Goal: Task Accomplishment & Management: Use online tool/utility

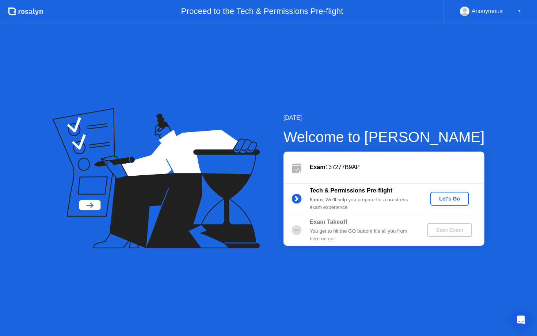
click at [448, 198] on div "Let's Go" at bounding box center [449, 199] width 33 height 6
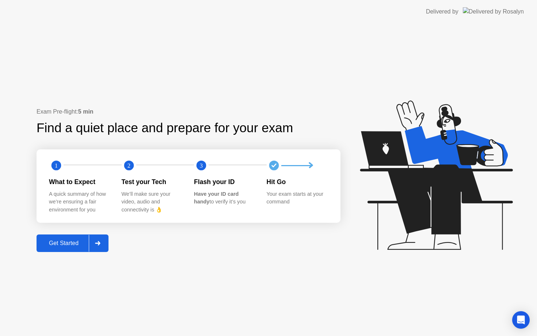
click at [64, 241] on div "Get Started" at bounding box center [64, 243] width 50 height 7
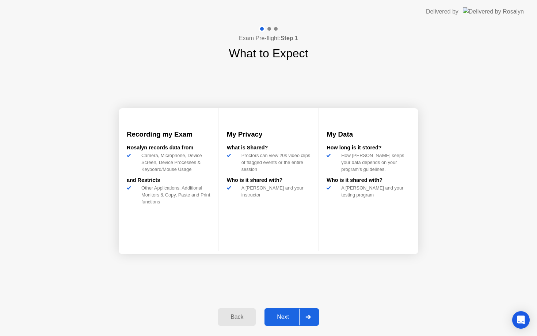
click at [286, 320] on div "Next" at bounding box center [283, 317] width 33 height 7
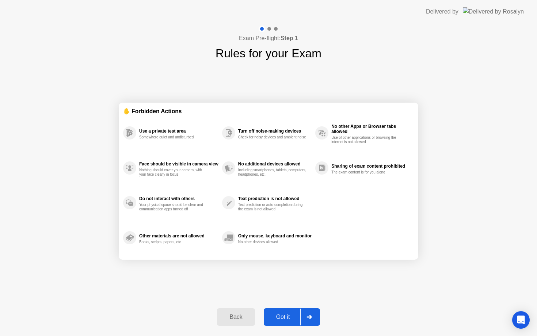
click at [275, 320] on div "Got it" at bounding box center [283, 317] width 34 height 7
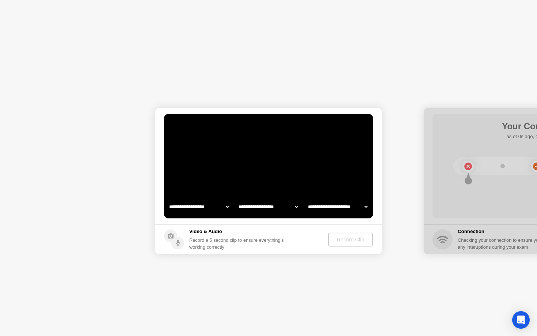
select select "**********"
select select "*******"
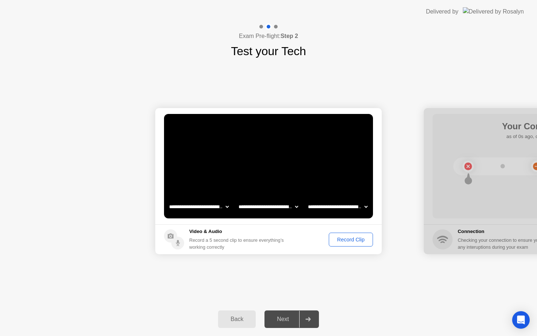
click at [343, 242] on div "Record Clip" at bounding box center [350, 240] width 39 height 6
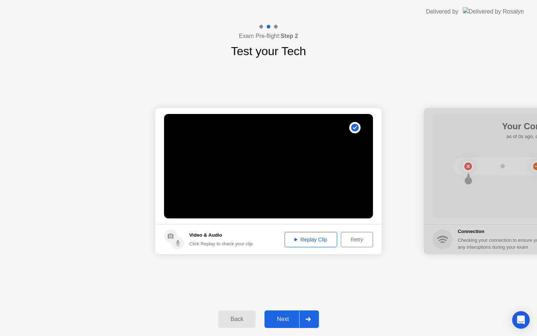
click at [314, 240] on div "Replay Clip" at bounding box center [311, 240] width 48 height 6
click at [289, 319] on div "Next" at bounding box center [283, 319] width 33 height 7
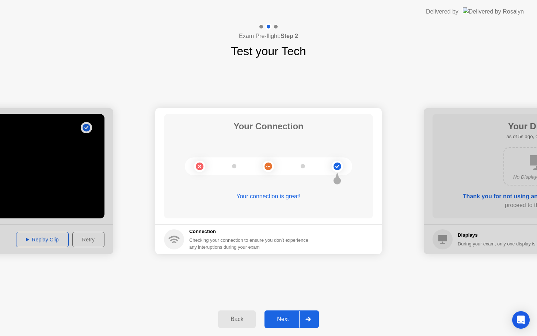
click at [285, 326] on button "Next" at bounding box center [292, 320] width 54 height 18
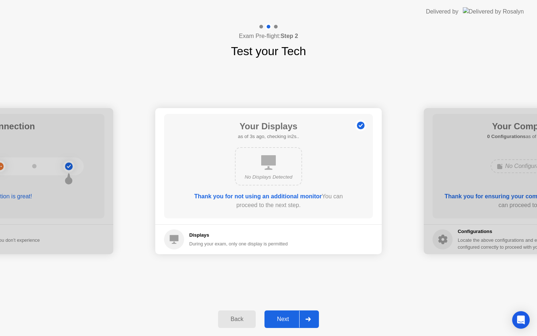
click at [282, 314] on button "Next" at bounding box center [292, 320] width 54 height 18
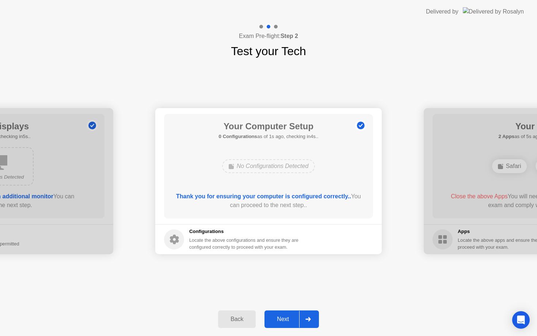
click at [287, 322] on div "Next" at bounding box center [283, 319] width 33 height 7
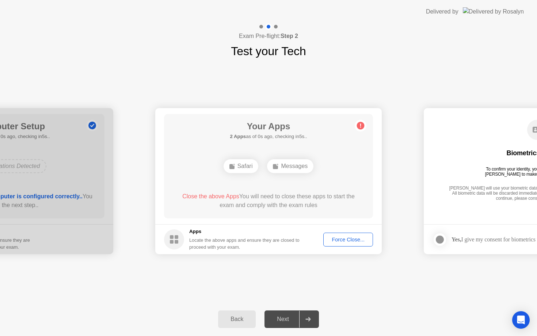
click at [330, 335] on div "Back Next" at bounding box center [268, 320] width 537 height 34
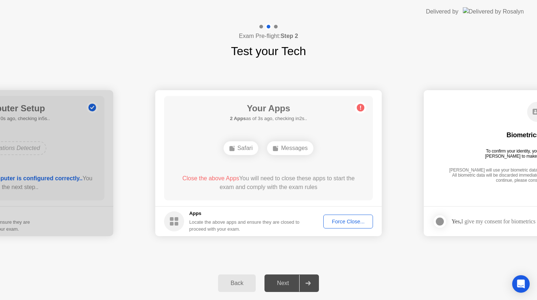
drag, startPoint x: 322, startPoint y: 33, endPoint x: 337, endPoint y: -46, distance: 81.1
click at [337, 0] on html "**********" at bounding box center [268, 150] width 537 height 300
drag, startPoint x: 341, startPoint y: 42, endPoint x: 343, endPoint y: -29, distance: 71.3
click at [343, 0] on html "**********" at bounding box center [268, 150] width 537 height 300
drag, startPoint x: 307, startPoint y: 3, endPoint x: 312, endPoint y: -41, distance: 43.5
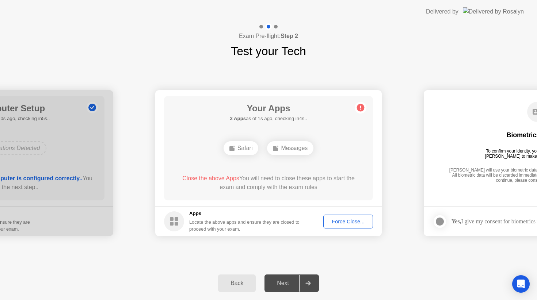
click at [312, 0] on html "**********" at bounding box center [268, 150] width 537 height 300
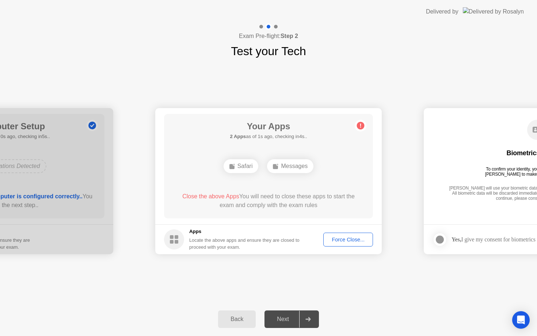
click at [329, 189] on div "Your Apps 2 Apps as of 1s ago, checking in4s.. Safari Messages Close the above …" at bounding box center [268, 166] width 209 height 105
click at [336, 242] on div "Force Close..." at bounding box center [348, 240] width 45 height 6
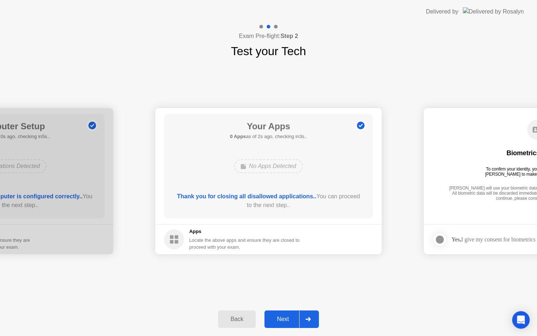
click at [281, 323] on div "Next" at bounding box center [283, 319] width 33 height 7
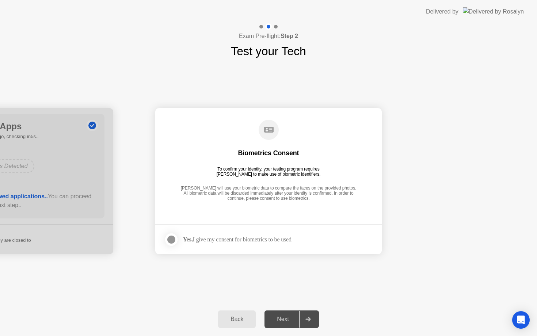
click at [172, 239] on div at bounding box center [171, 239] width 9 height 9
click at [278, 323] on div "Next" at bounding box center [283, 319] width 33 height 7
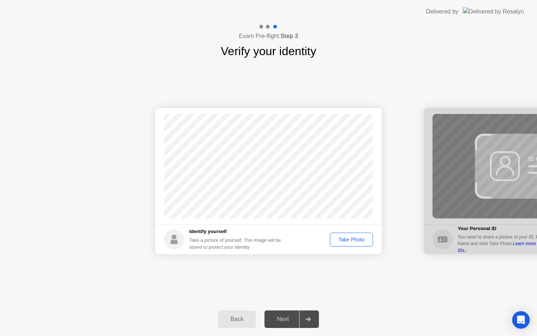
click at [347, 244] on button "Take Photo" at bounding box center [351, 240] width 43 height 14
click at [280, 326] on button "Next" at bounding box center [292, 320] width 54 height 18
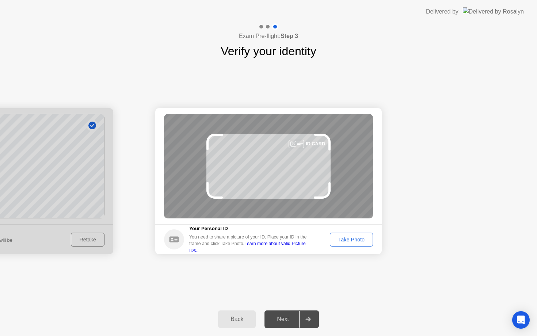
click at [340, 239] on div "Take Photo" at bounding box center [352, 240] width 38 height 6
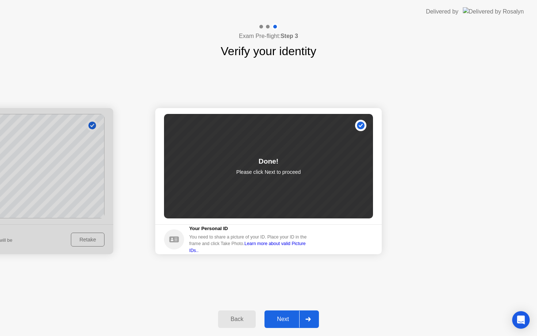
click at [282, 321] on div "Next" at bounding box center [283, 319] width 33 height 7
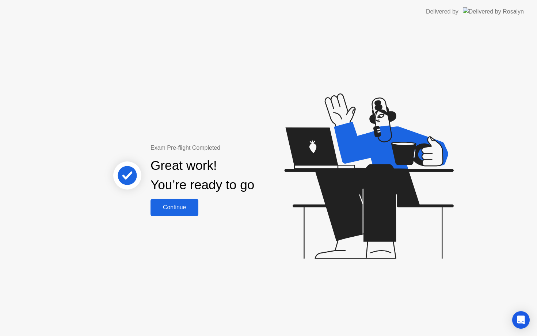
click at [170, 213] on button "Continue" at bounding box center [175, 208] width 48 height 18
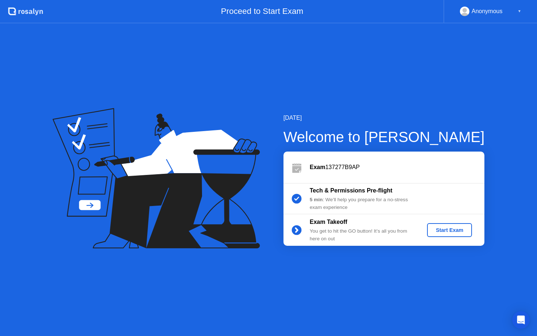
click at [443, 231] on div "Start Exam" at bounding box center [449, 230] width 39 height 6
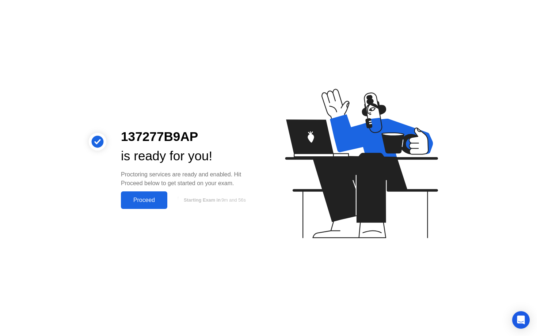
click at [143, 205] on button "Proceed" at bounding box center [144, 200] width 46 height 18
